Goal: Information Seeking & Learning: Learn about a topic

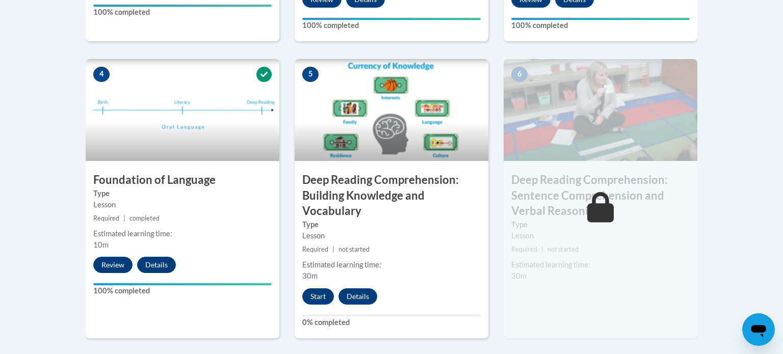
scroll to position [570, 0]
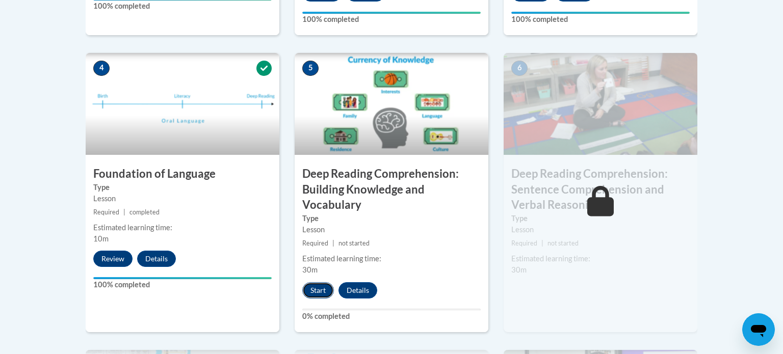
click at [317, 291] on button "Start" at bounding box center [318, 290] width 32 height 16
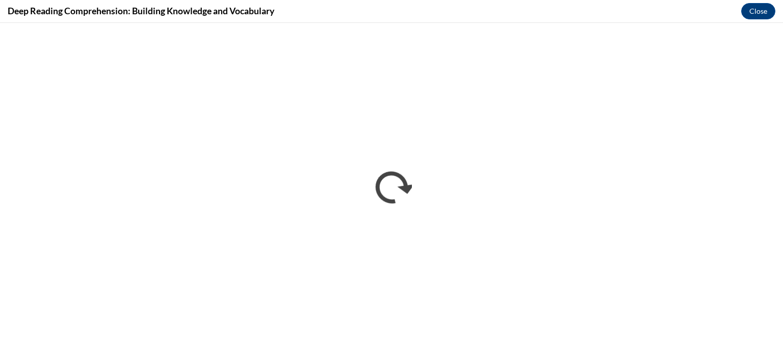
scroll to position [0, 0]
